Goal: Task Accomplishment & Management: Use online tool/utility

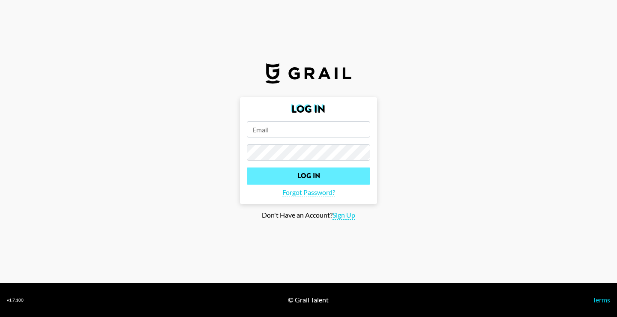
type input "robert.winters.ronaldson@googlemail.com"
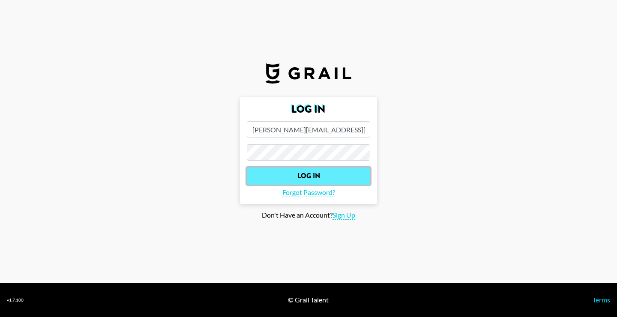
click at [314, 177] on input "Log In" at bounding box center [308, 175] width 123 height 17
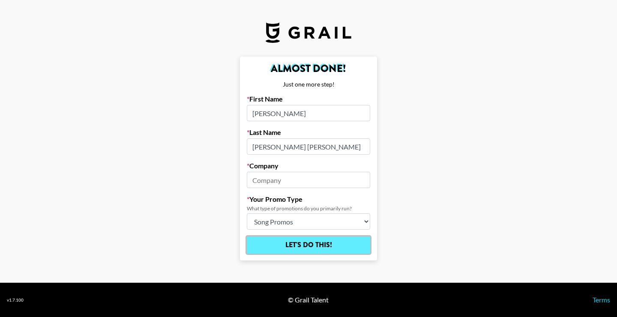
click at [274, 249] on input "Let's Do This!" at bounding box center [308, 244] width 123 height 17
type input "rob"
click at [264, 248] on input "Let's Do This!" at bounding box center [308, 244] width 123 height 17
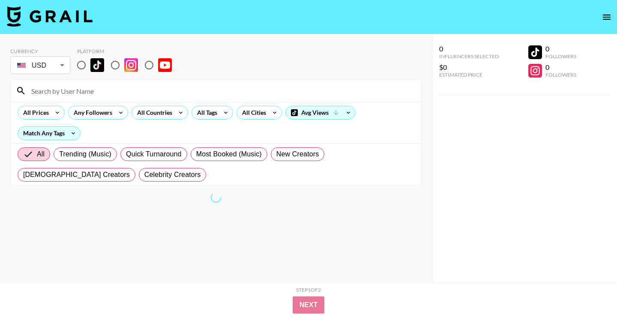
scroll to position [7, 0]
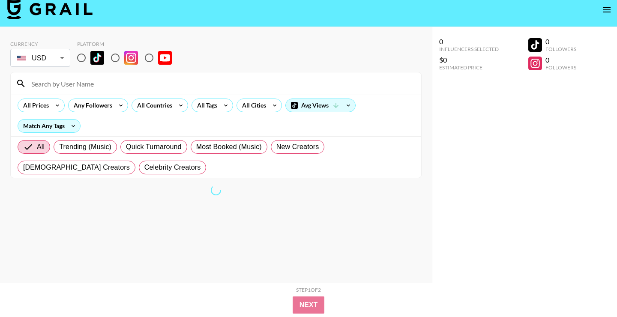
click at [144, 162] on span "Celebrity Creators" at bounding box center [172, 167] width 57 height 10
click at [144, 167] on input "Celebrity Creators" at bounding box center [144, 167] width 0 height 0
click at [135, 161] on label "[DEMOGRAPHIC_DATA] Creators" at bounding box center [77, 168] width 118 height 14
click at [23, 167] on input "[DEMOGRAPHIC_DATA] Creators" at bounding box center [23, 167] width 0 height 0
click at [97, 142] on span "Trending (Music)" at bounding box center [85, 147] width 52 height 10
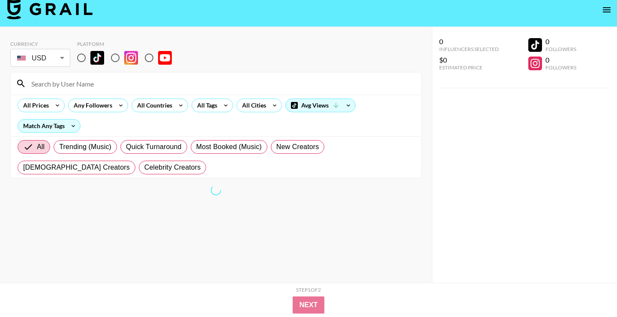
click at [59, 147] on input "Trending (Music)" at bounding box center [59, 147] width 0 height 0
radio input "true"
click at [48, 119] on div "Match Any Tags" at bounding box center [49, 126] width 63 height 14
drag, startPoint x: 48, startPoint y: 92, endPoint x: 163, endPoint y: 7, distance: 143.1
click at [38, 154] on div at bounding box center [308, 158] width 617 height 317
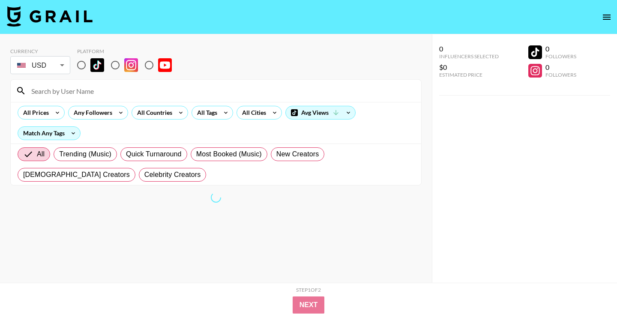
click at [80, 56] on input "radio" at bounding box center [81, 65] width 18 height 18
radio input "true"
